Goal: Information Seeking & Learning: Compare options

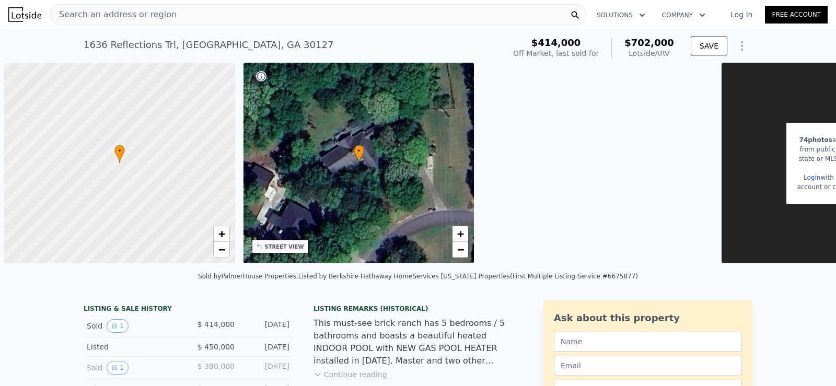
scroll to position [0, 4]
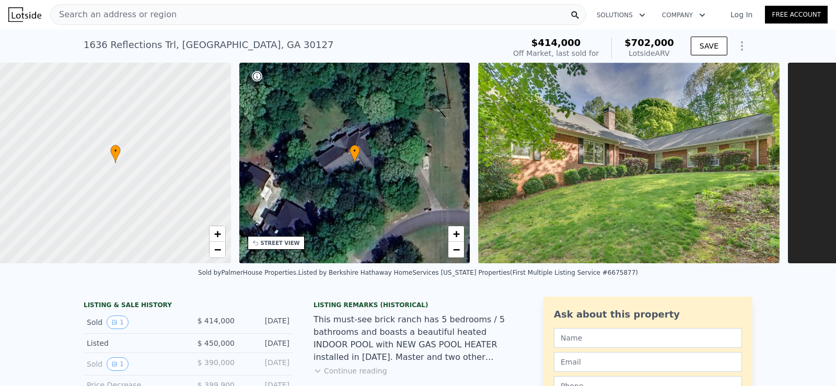
click at [182, 9] on div "Search an address or region" at bounding box center [318, 14] width 536 height 21
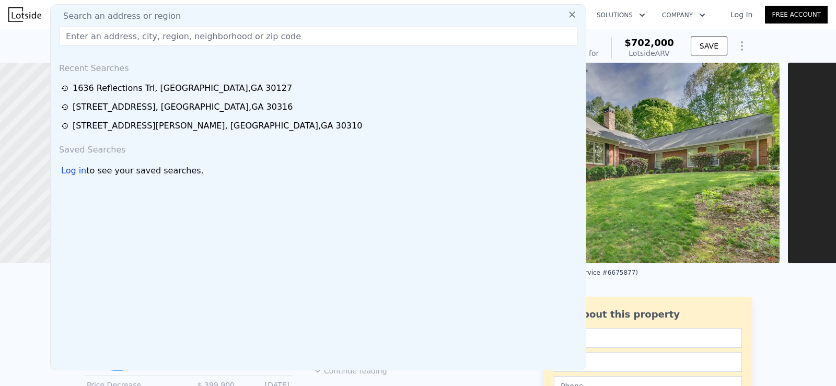
click at [170, 25] on div "Search an address or region Recent Searches [STREET_ADDRESS][GEOGRAPHIC_DATA][S…" at bounding box center [318, 187] width 536 height 366
click at [164, 37] on input "text" at bounding box center [318, 36] width 518 height 19
paste input "[STREET_ADDRESS]"
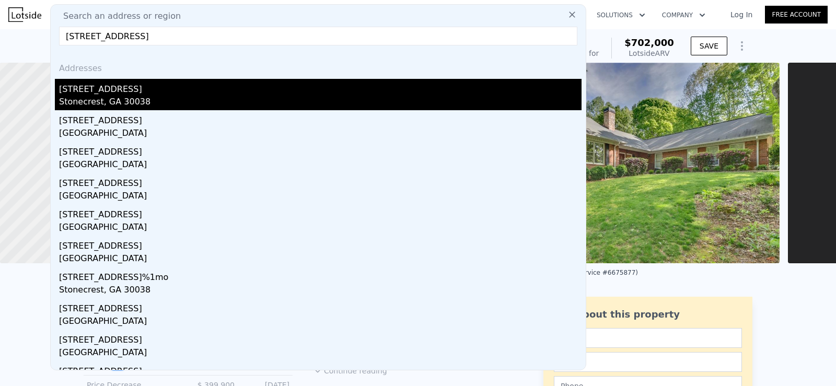
type input "[STREET_ADDRESS]"
click at [192, 92] on div "[STREET_ADDRESS]" at bounding box center [320, 87] width 522 height 17
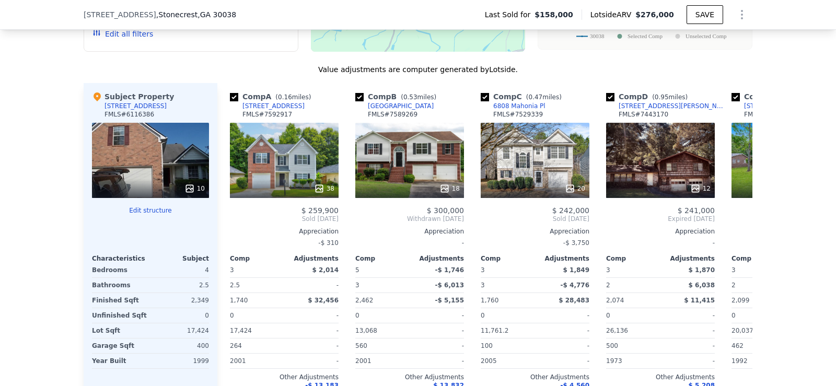
scroll to position [1044, 0]
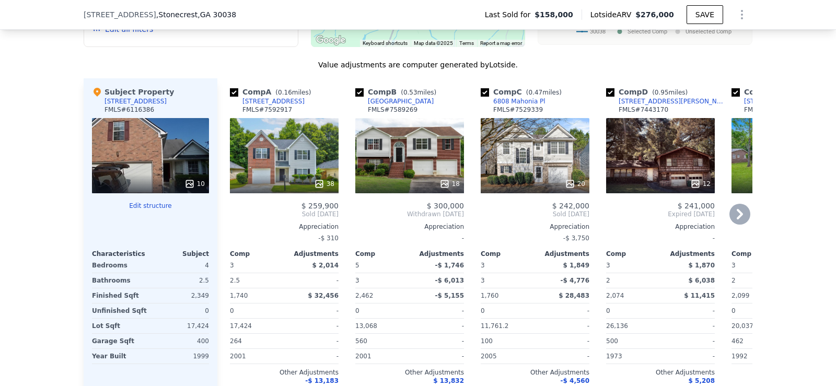
click at [737, 219] on icon at bounding box center [740, 214] width 6 height 10
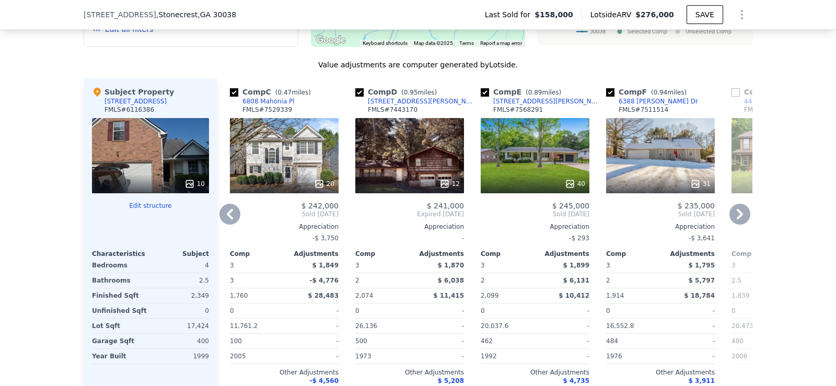
click at [737, 219] on icon at bounding box center [740, 214] width 6 height 10
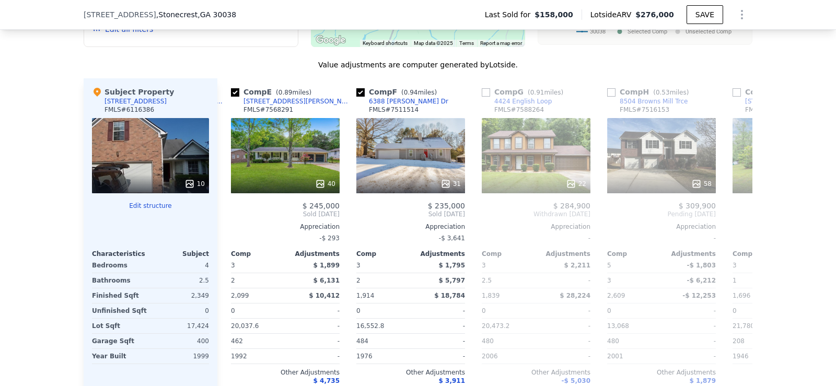
scroll to position [0, 502]
click at [737, 219] on icon at bounding box center [740, 214] width 6 height 10
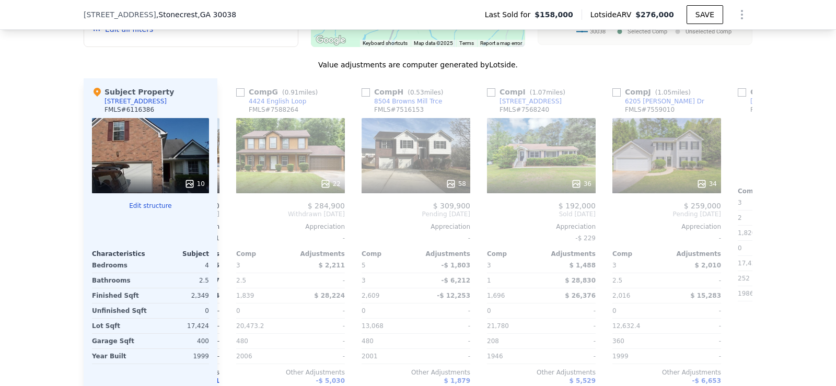
scroll to position [0, 752]
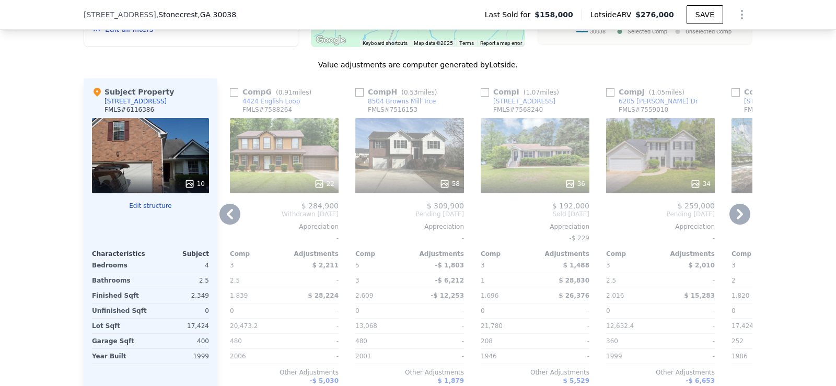
click at [737, 219] on icon at bounding box center [740, 214] width 6 height 10
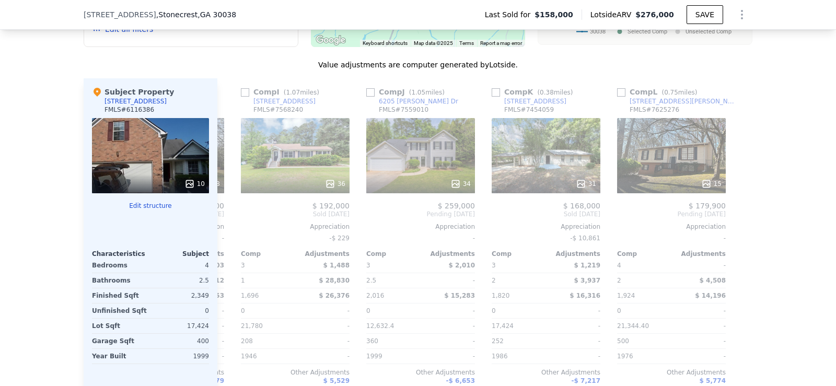
scroll to position [0, 995]
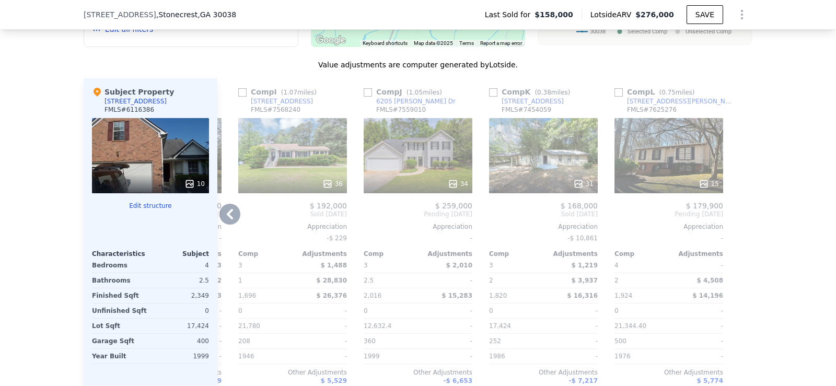
click at [228, 219] on icon at bounding box center [230, 214] width 6 height 10
click at [222, 218] on span "Pending [DATE]" at bounding box center [167, 214] width 109 height 8
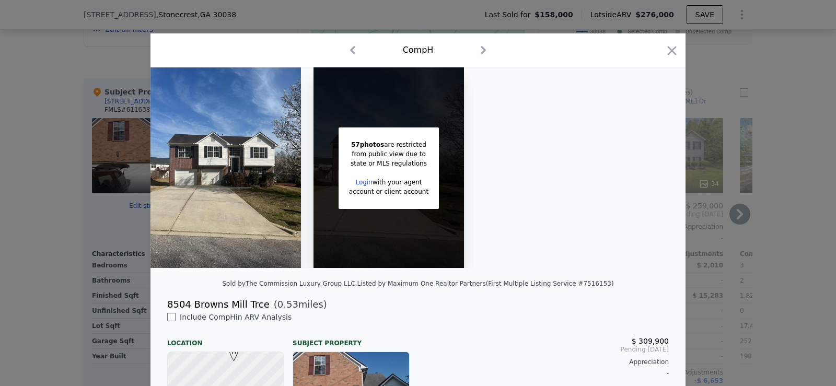
click at [668, 51] on icon "button" at bounding box center [672, 50] width 15 height 15
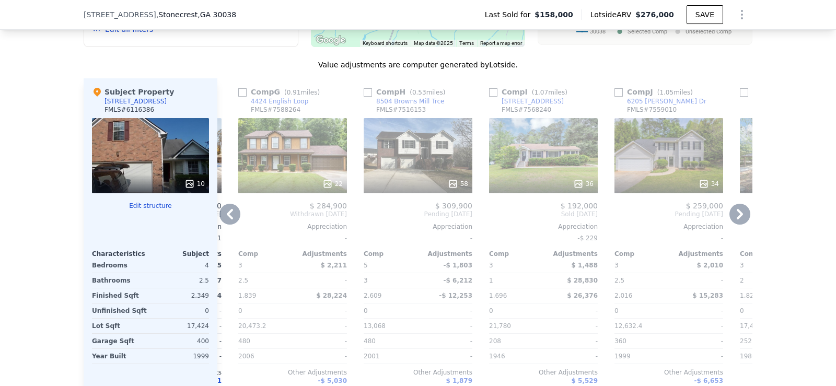
click at [364, 97] on input "checkbox" at bounding box center [368, 92] width 8 height 8
checkbox input "true"
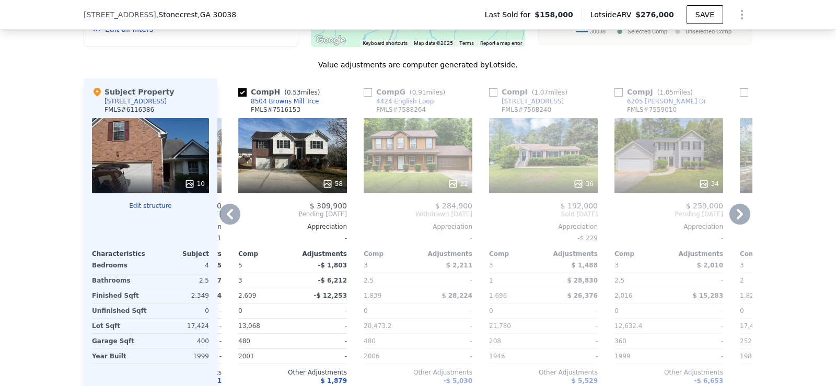
click at [227, 219] on icon at bounding box center [229, 214] width 21 height 21
click at [227, 219] on icon at bounding box center [230, 214] width 6 height 10
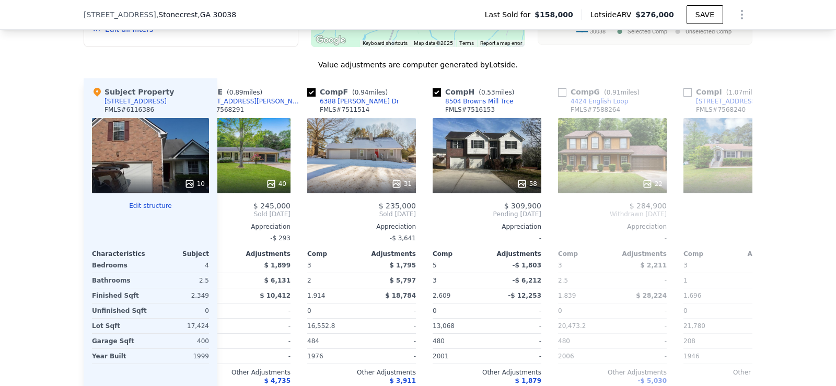
click at [227, 218] on span "Sold [DATE]" at bounding box center [236, 214] width 109 height 8
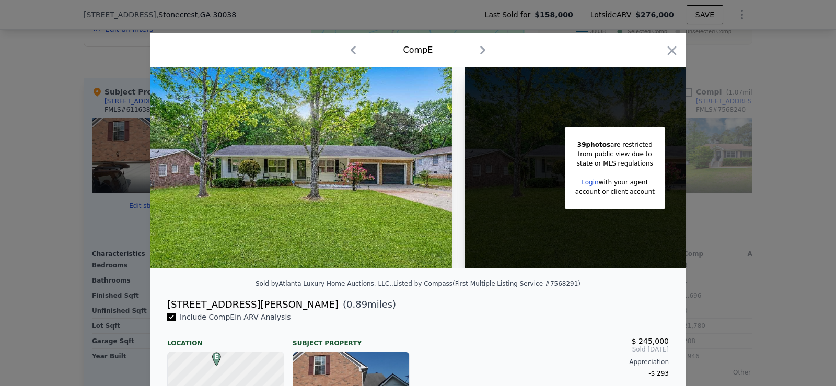
scroll to position [0, 493]
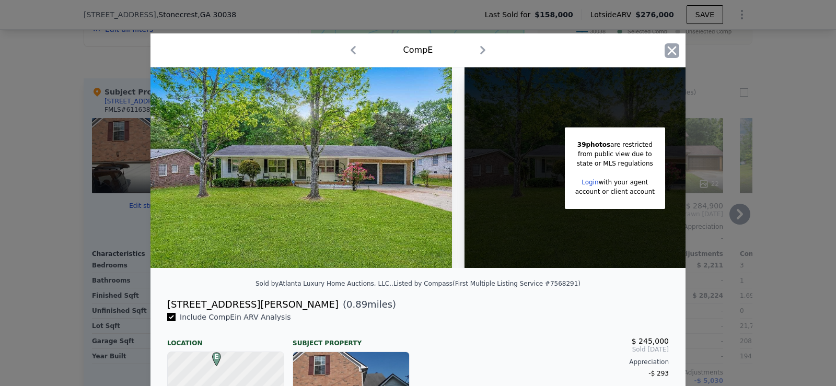
click at [668, 52] on icon "button" at bounding box center [672, 50] width 9 height 9
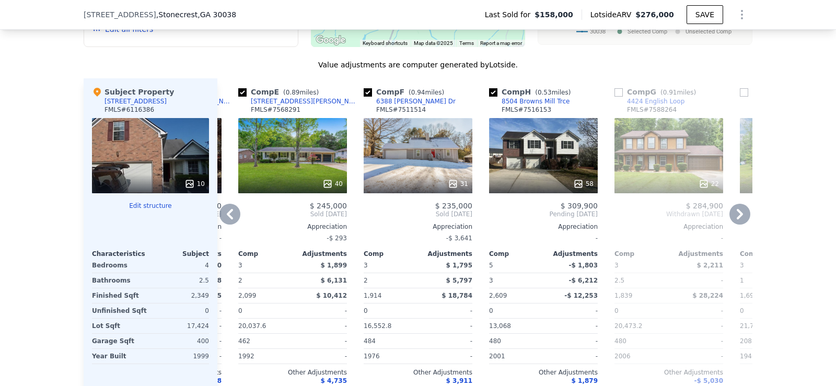
click at [221, 223] on icon at bounding box center [229, 214] width 21 height 21
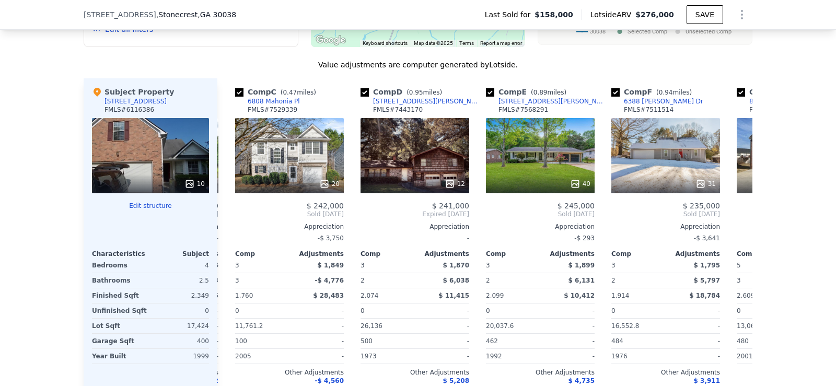
scroll to position [0, 242]
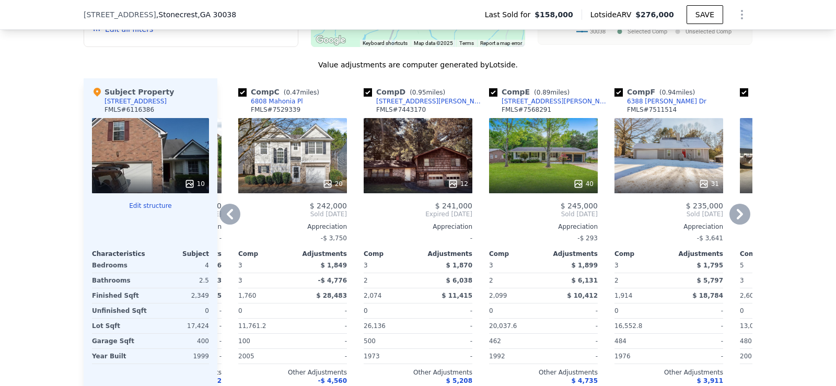
click at [221, 223] on icon at bounding box center [229, 214] width 21 height 21
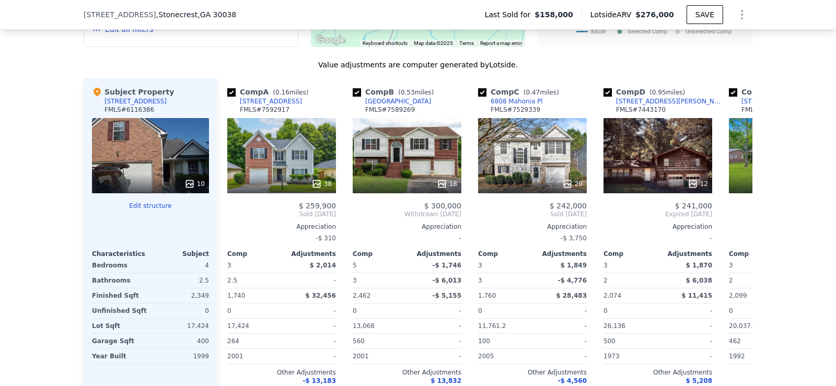
scroll to position [0, 0]
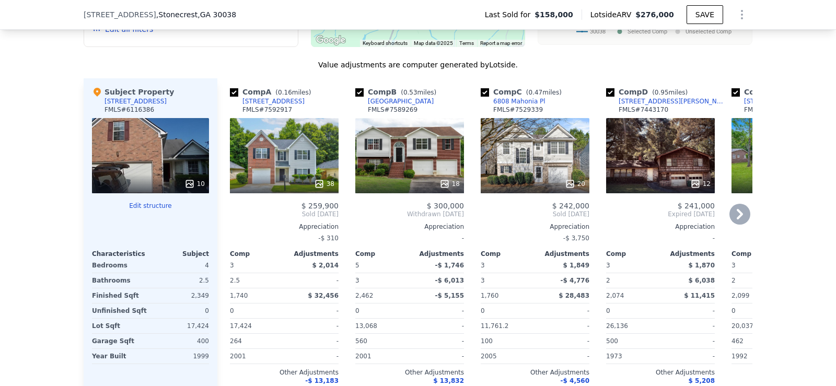
click at [230, 97] on input "checkbox" at bounding box center [234, 92] width 8 height 8
checkbox input "false"
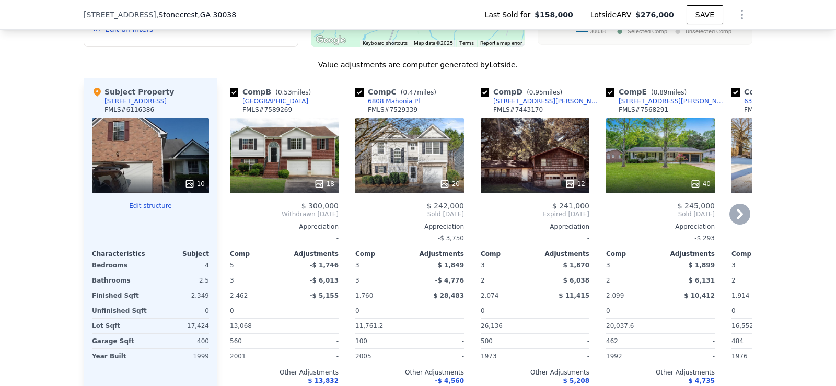
click at [355, 97] on input "checkbox" at bounding box center [359, 92] width 8 height 8
checkbox input "false"
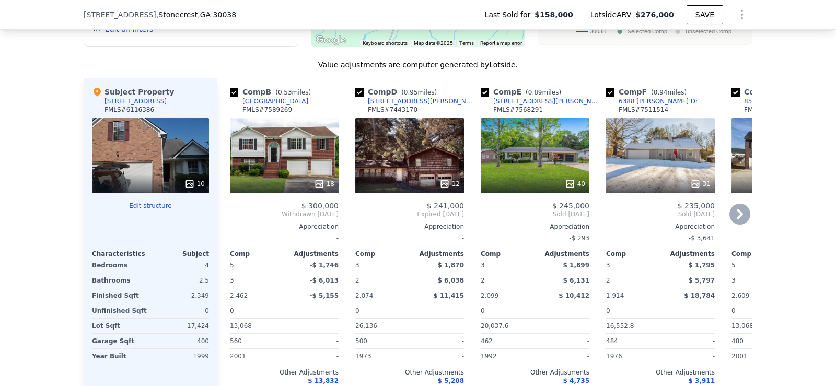
click at [357, 97] on input "checkbox" at bounding box center [359, 92] width 8 height 8
checkbox input "false"
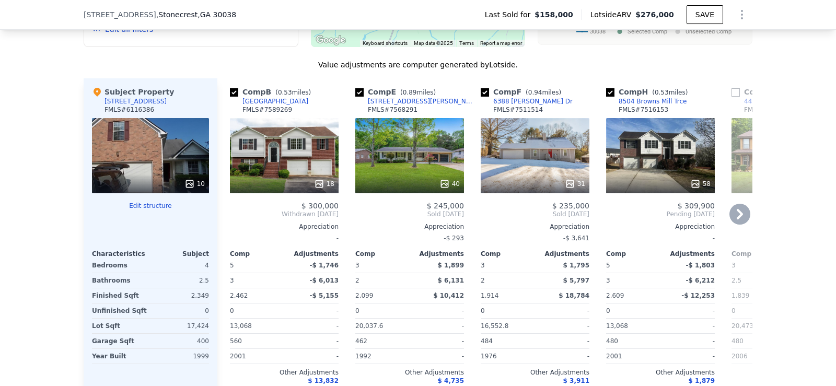
click at [357, 97] on input "checkbox" at bounding box center [359, 92] width 8 height 8
checkbox input "false"
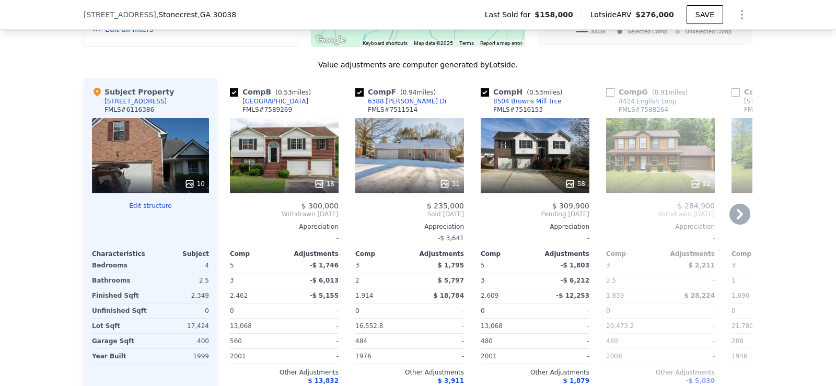
click at [356, 97] on input "checkbox" at bounding box center [359, 92] width 8 height 8
checkbox input "false"
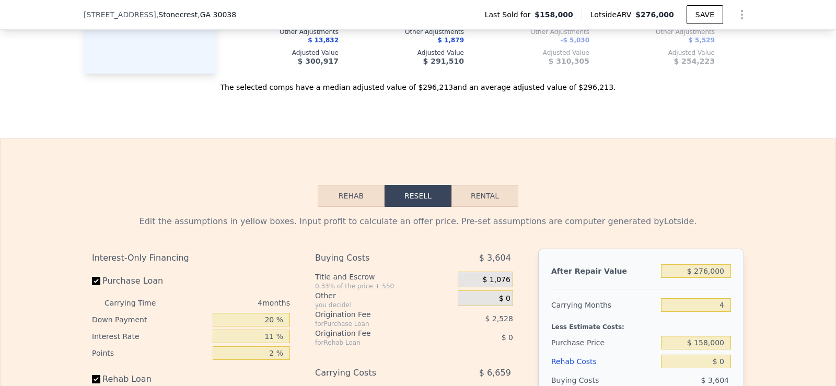
scroll to position [1380, 0]
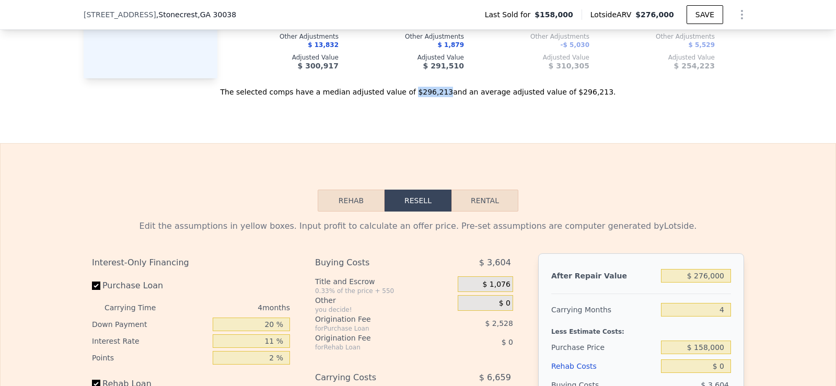
drag, startPoint x: 416, startPoint y: 107, endPoint x: 443, endPoint y: 107, distance: 26.6
click at [443, 97] on div "The selected comps have a median adjusted value of $296,213 and an average adju…" at bounding box center [418, 87] width 669 height 19
copy div "$296,213"
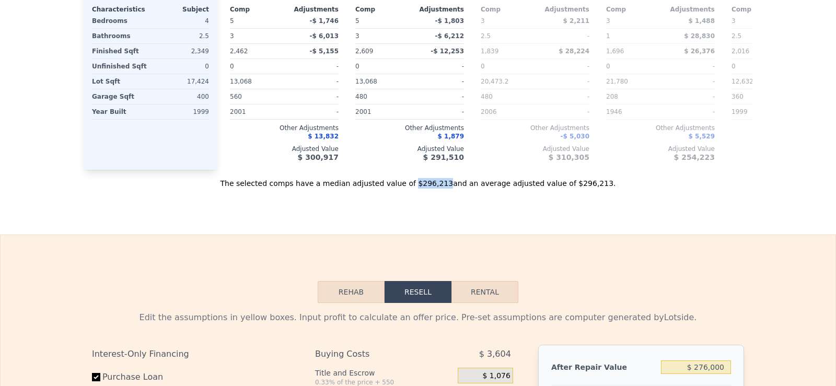
scroll to position [0, 0]
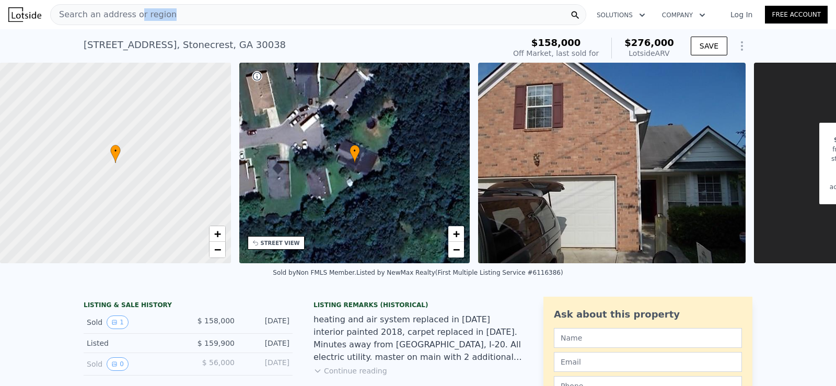
drag, startPoint x: 167, startPoint y: 14, endPoint x: 134, endPoint y: 15, distance: 32.9
click at [134, 15] on div "Search an address or region" at bounding box center [318, 14] width 536 height 21
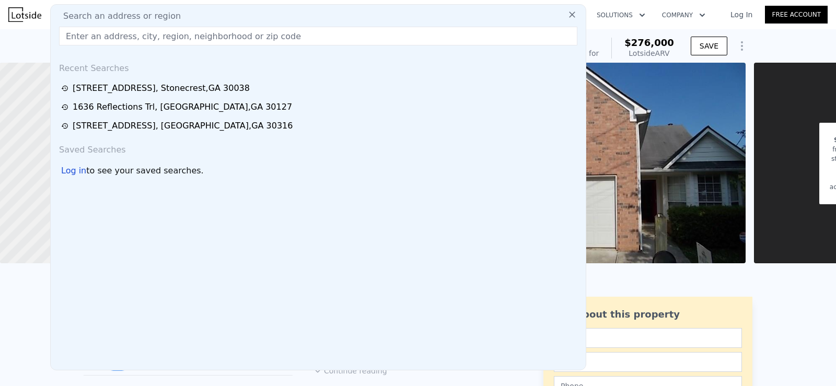
click at [125, 31] on input "text" at bounding box center [318, 36] width 518 height 19
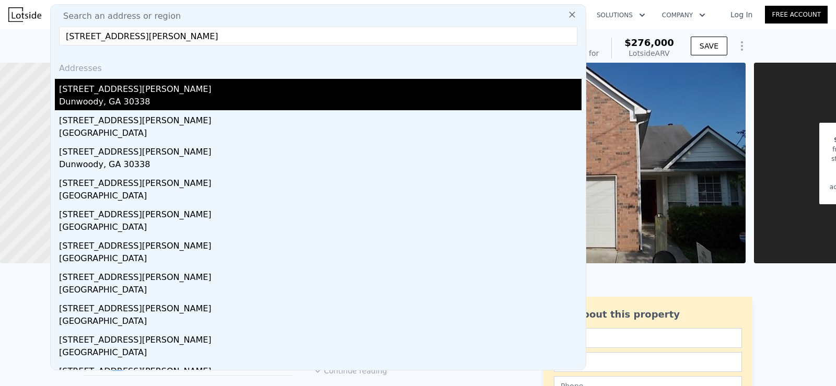
type input "[STREET_ADDRESS][PERSON_NAME]"
click at [204, 99] on div "Dunwoody, GA 30338" at bounding box center [320, 103] width 522 height 15
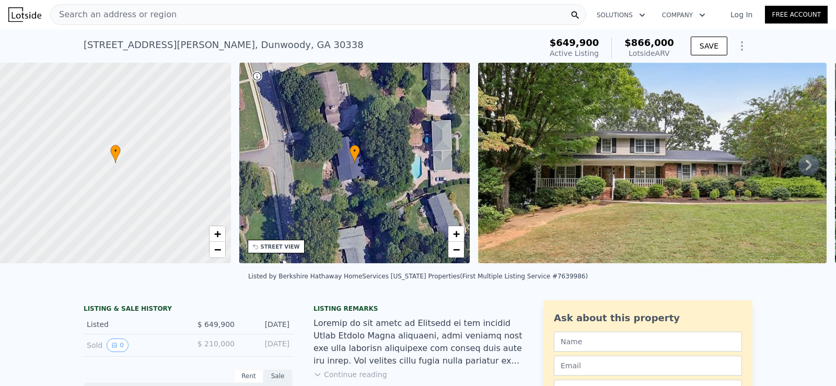
click at [798, 171] on icon at bounding box center [808, 165] width 21 height 21
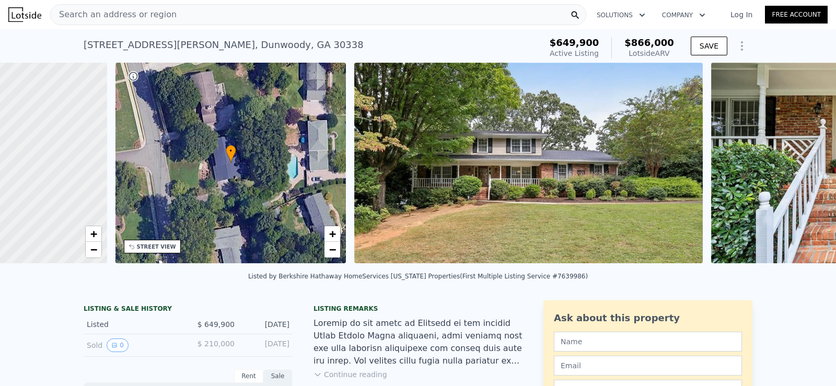
scroll to position [0, 478]
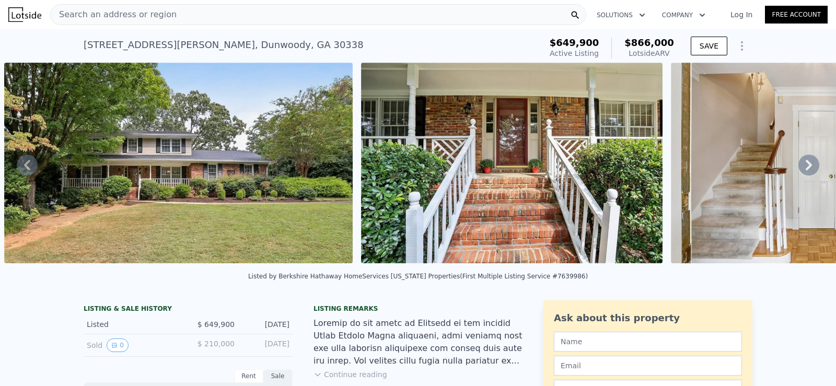
click at [798, 164] on icon at bounding box center [808, 165] width 21 height 21
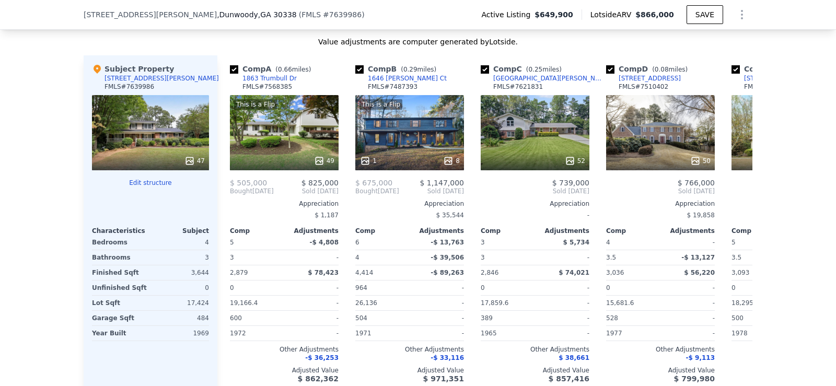
scroll to position [1026, 0]
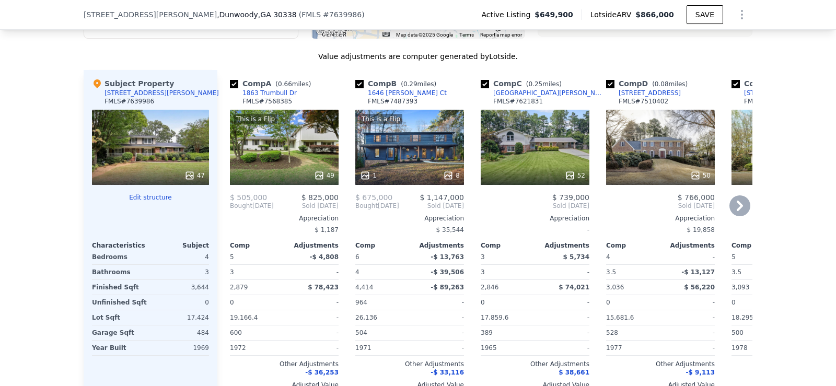
click at [356, 86] on div "Comp B ( 0.29 miles)" at bounding box center [397, 83] width 85 height 10
click at [355, 88] on input "checkbox" at bounding box center [359, 84] width 8 height 8
checkbox input "false"
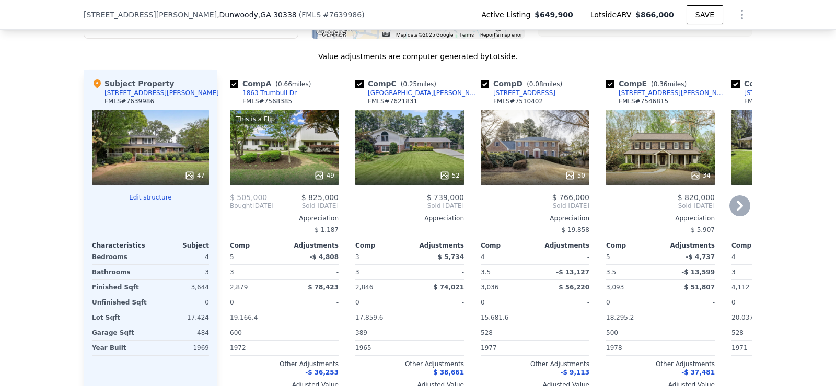
click at [739, 216] on icon at bounding box center [739, 205] width 21 height 21
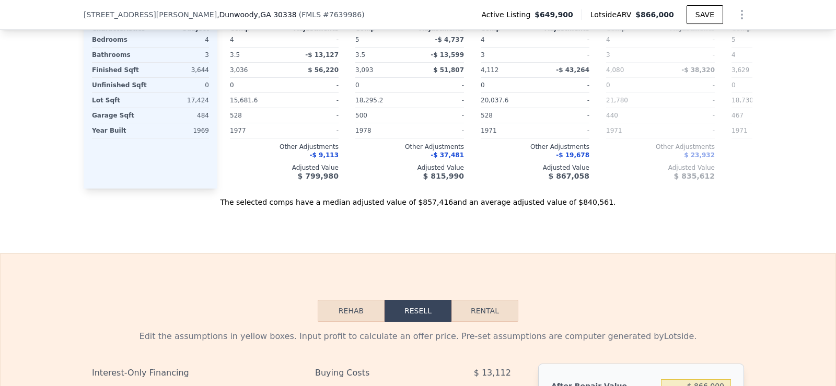
scroll to position [1180, 0]
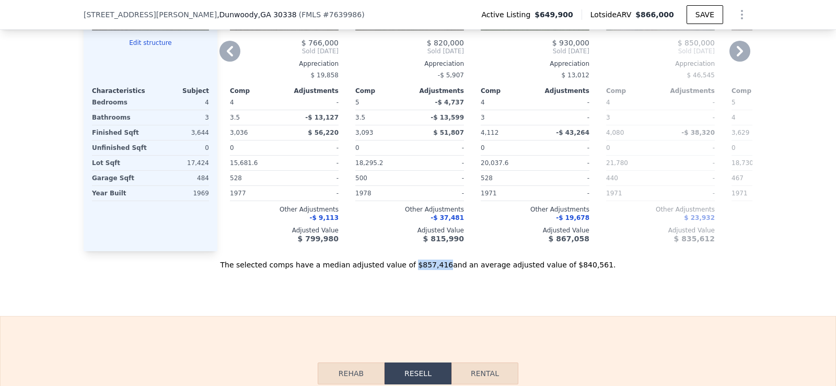
drag, startPoint x: 415, startPoint y: 280, endPoint x: 443, endPoint y: 282, distance: 27.8
click at [443, 270] on div "The selected comps have a median adjusted value of $857,416 and an average adju…" at bounding box center [418, 260] width 669 height 19
copy div "$857,416"
